Goal: Navigation & Orientation: Find specific page/section

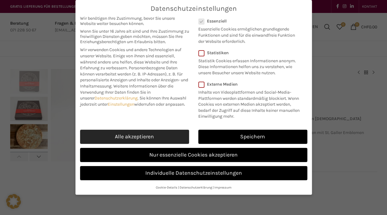
click at [160, 133] on link "Alle akzeptieren" at bounding box center [134, 137] width 109 height 14
checkbox input "true"
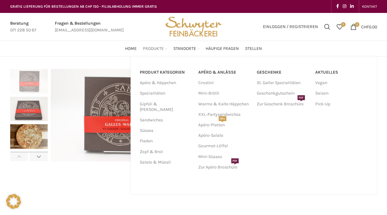
click at [161, 50] on span "Produkte" at bounding box center [153, 49] width 21 height 6
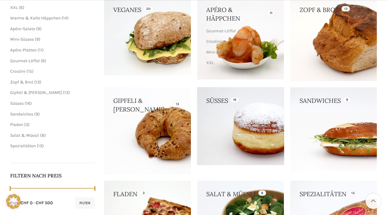
scroll to position [125, 0]
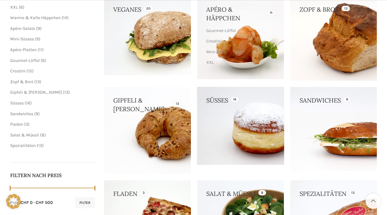
click at [244, 137] on link at bounding box center [240, 126] width 87 height 78
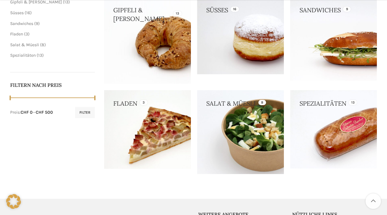
scroll to position [216, 0]
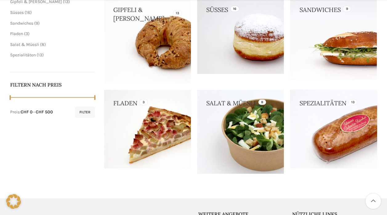
click at [326, 126] on link at bounding box center [333, 129] width 87 height 79
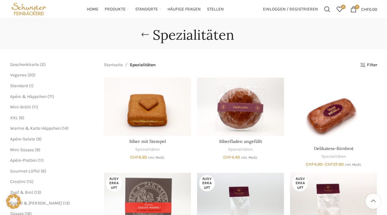
scroll to position [1, 0]
